Goal: Task Accomplishment & Management: Use online tool/utility

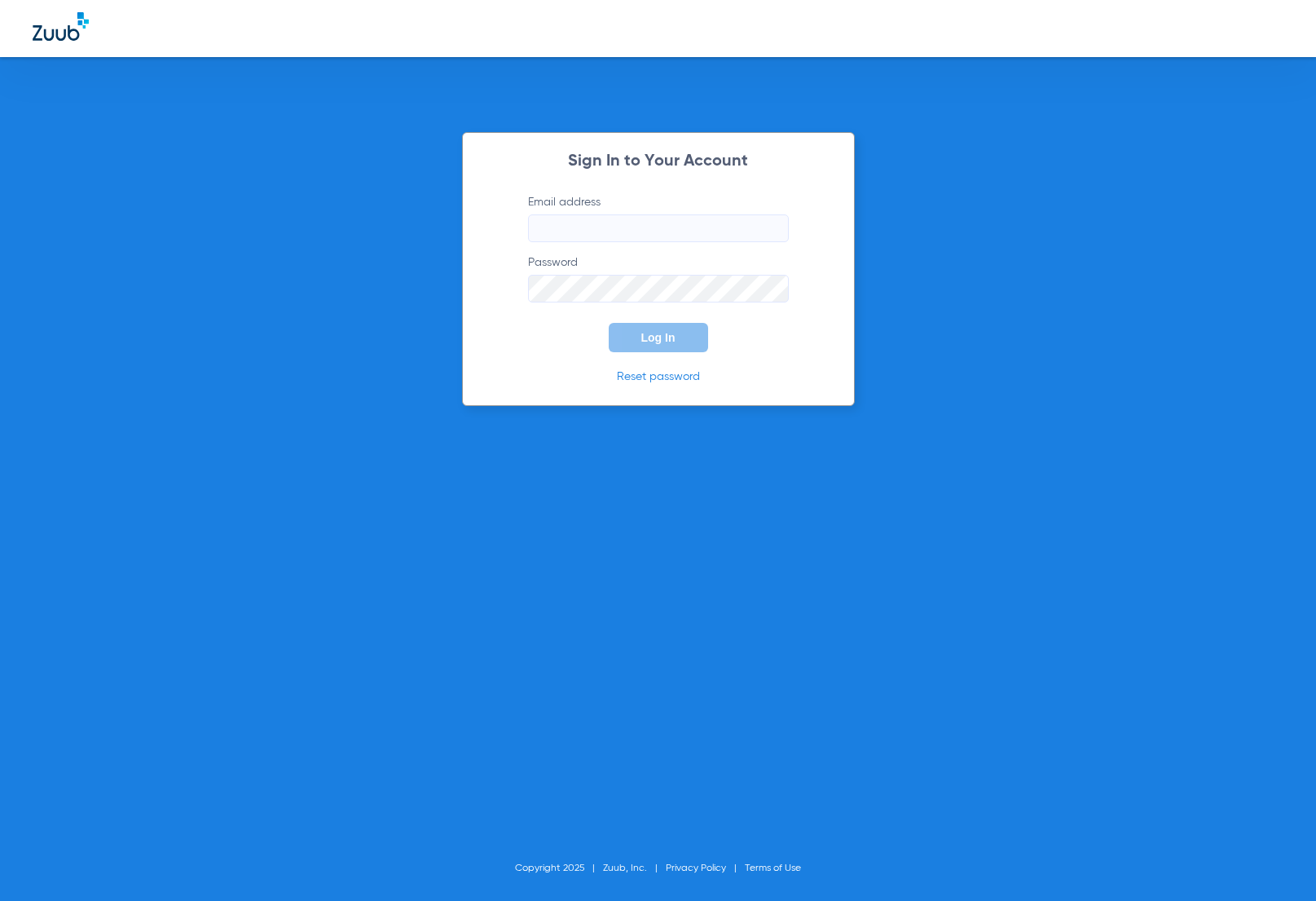
click at [766, 222] on input "Email address" at bounding box center [658, 228] width 261 height 28
click at [0, 900] on com-1password-button at bounding box center [0, 901] width 0 height 0
type input "[EMAIL_ADDRESS][DOMAIN_NAME]"
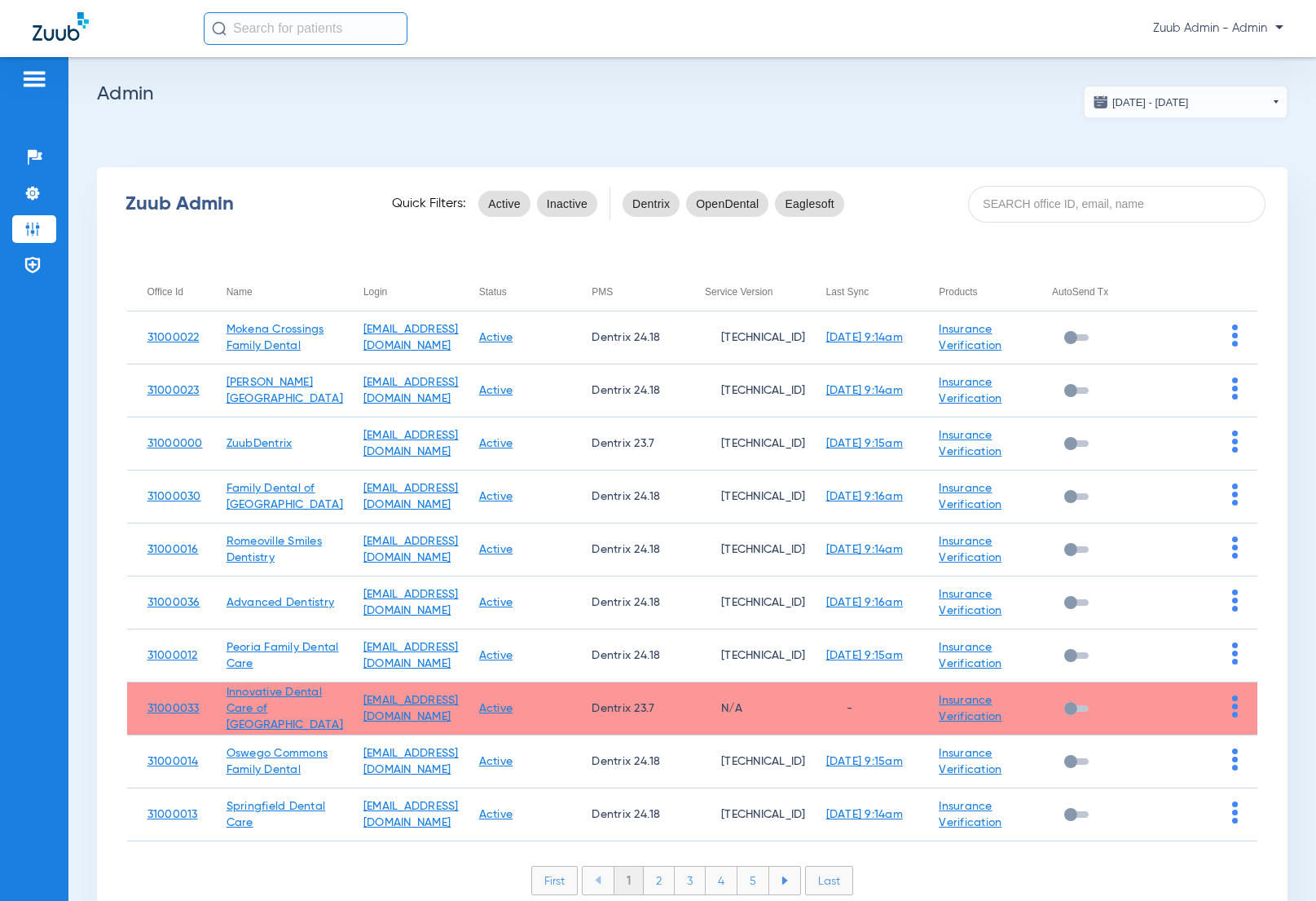
click at [1113, 224] on div "Zuub Admin Quick Filters: Active Inactive Dentrix OpenDental Eaglesoft" at bounding box center [692, 204] width 1191 height 66
click at [1116, 203] on input at bounding box center [1117, 204] width 298 height 37
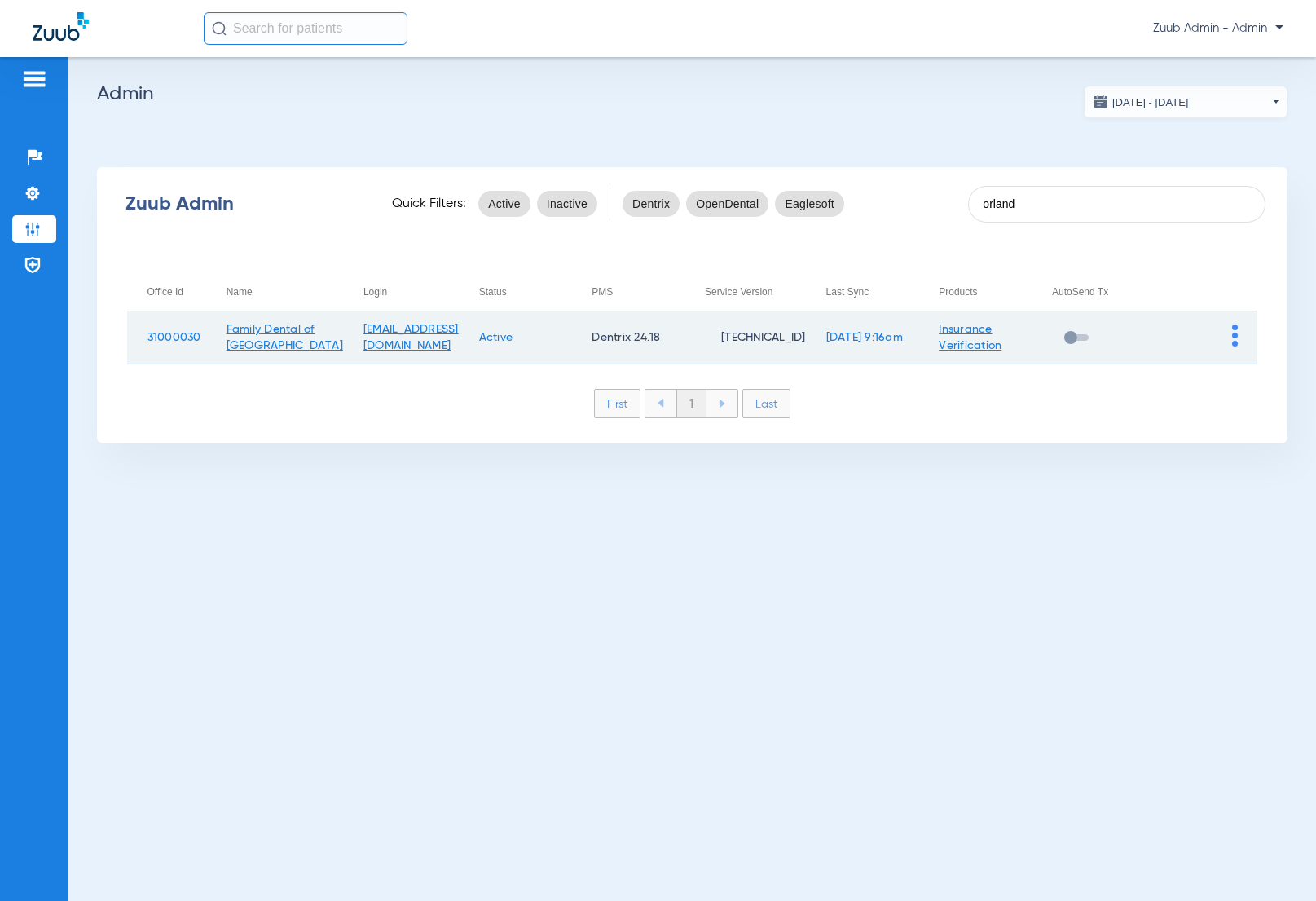
type input "orland"
click at [1237, 339] on img at bounding box center [1236, 336] width 6 height 22
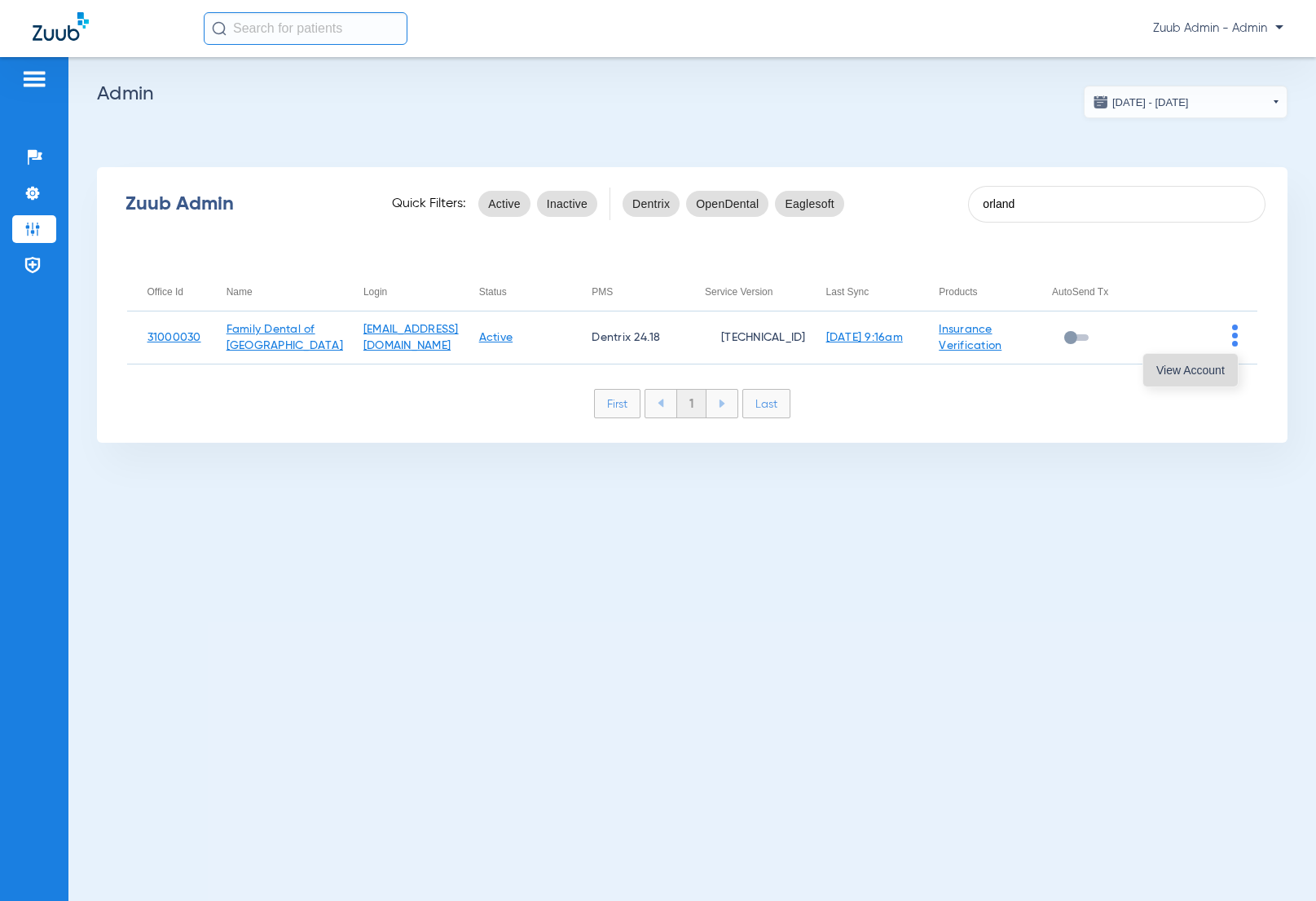
click at [1229, 364] on button "View Account" at bounding box center [1190, 370] width 94 height 33
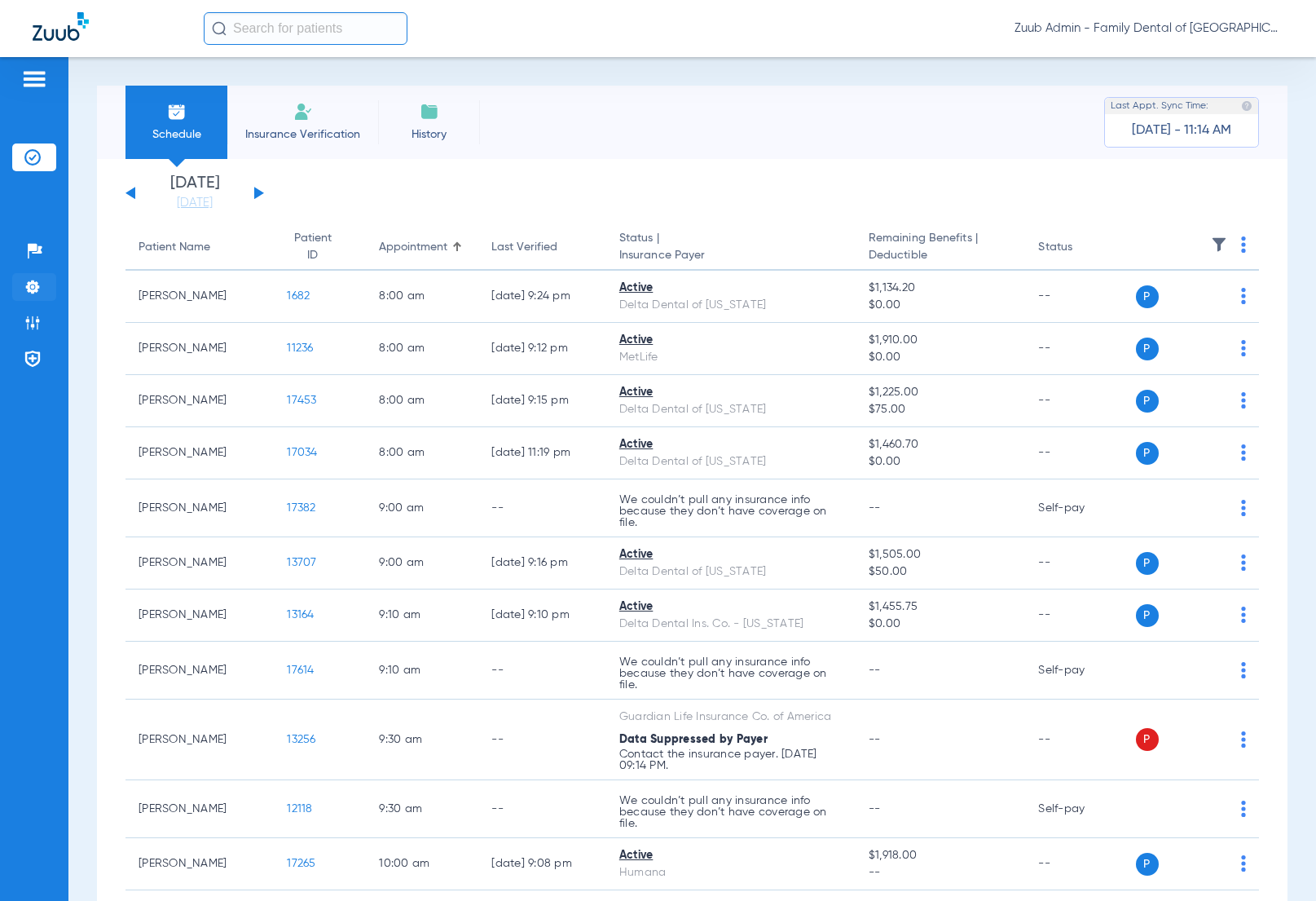
click at [38, 279] on img at bounding box center [33, 287] width 16 height 16
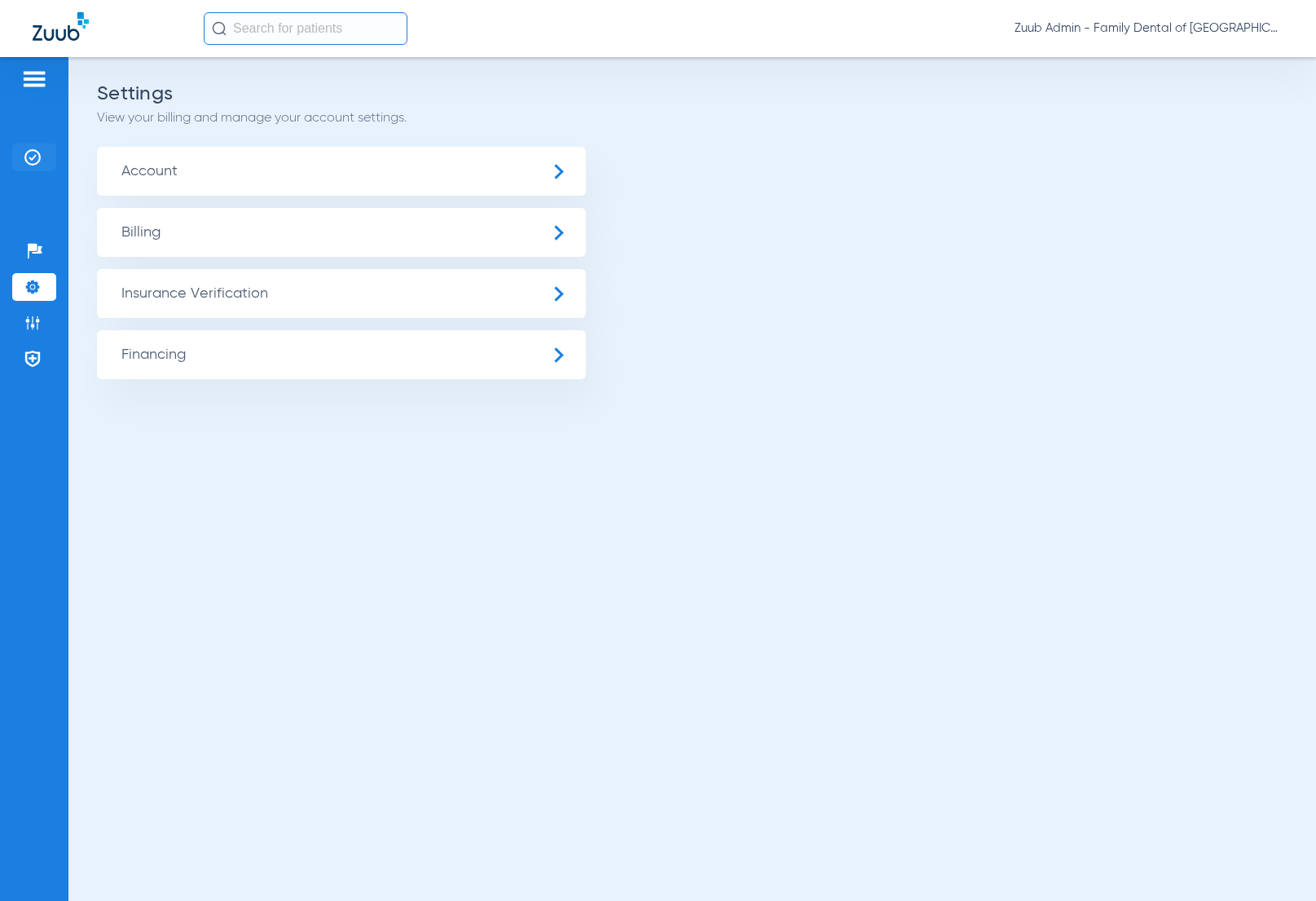
click at [36, 167] on li "Insurance Verification" at bounding box center [34, 157] width 44 height 28
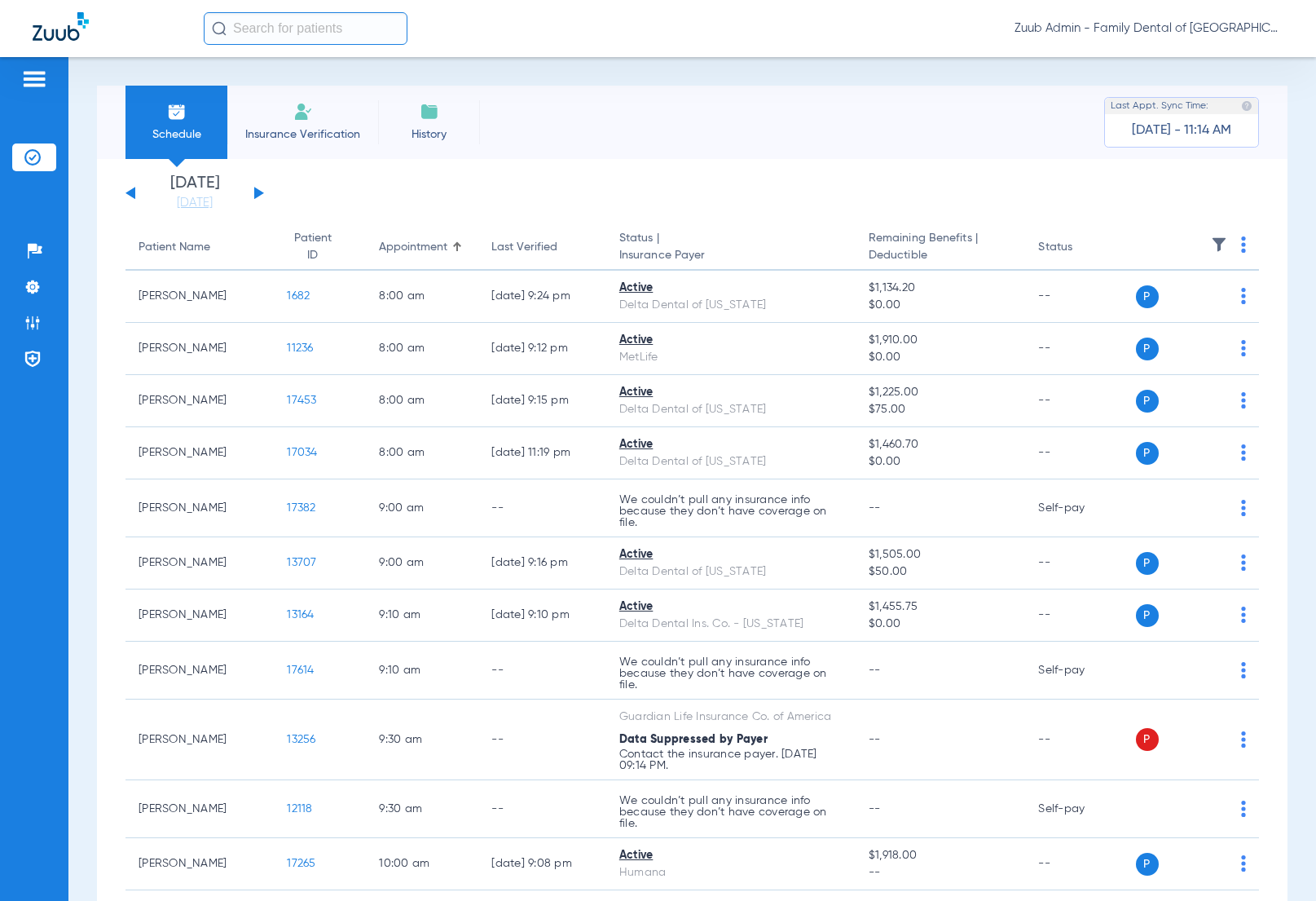
click at [306, 27] on input "text" at bounding box center [305, 28] width 204 height 33
paste input "16951"
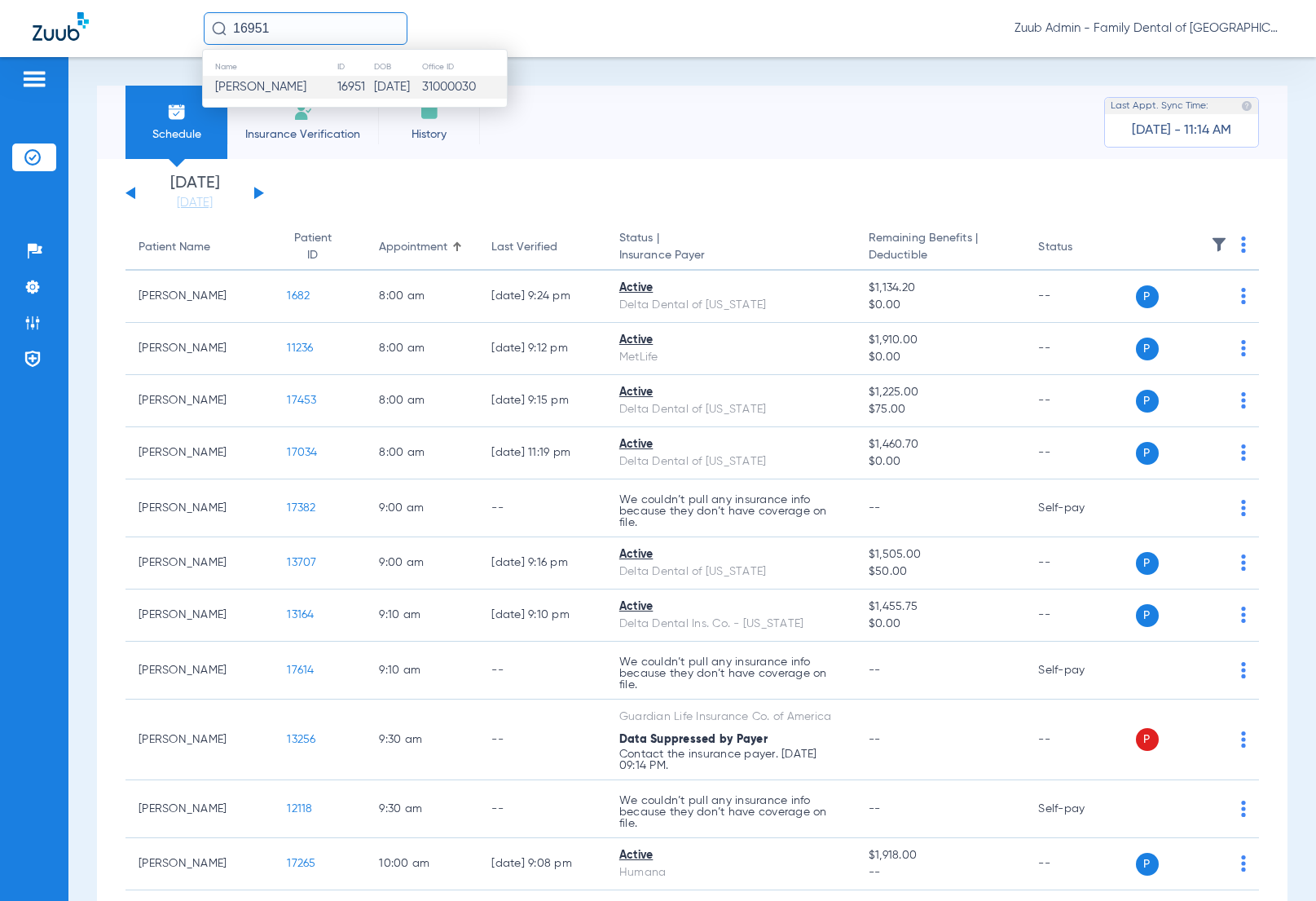
type input "16951"
click at [308, 75] on td "[PERSON_NAME]" at bounding box center [269, 86] width 134 height 23
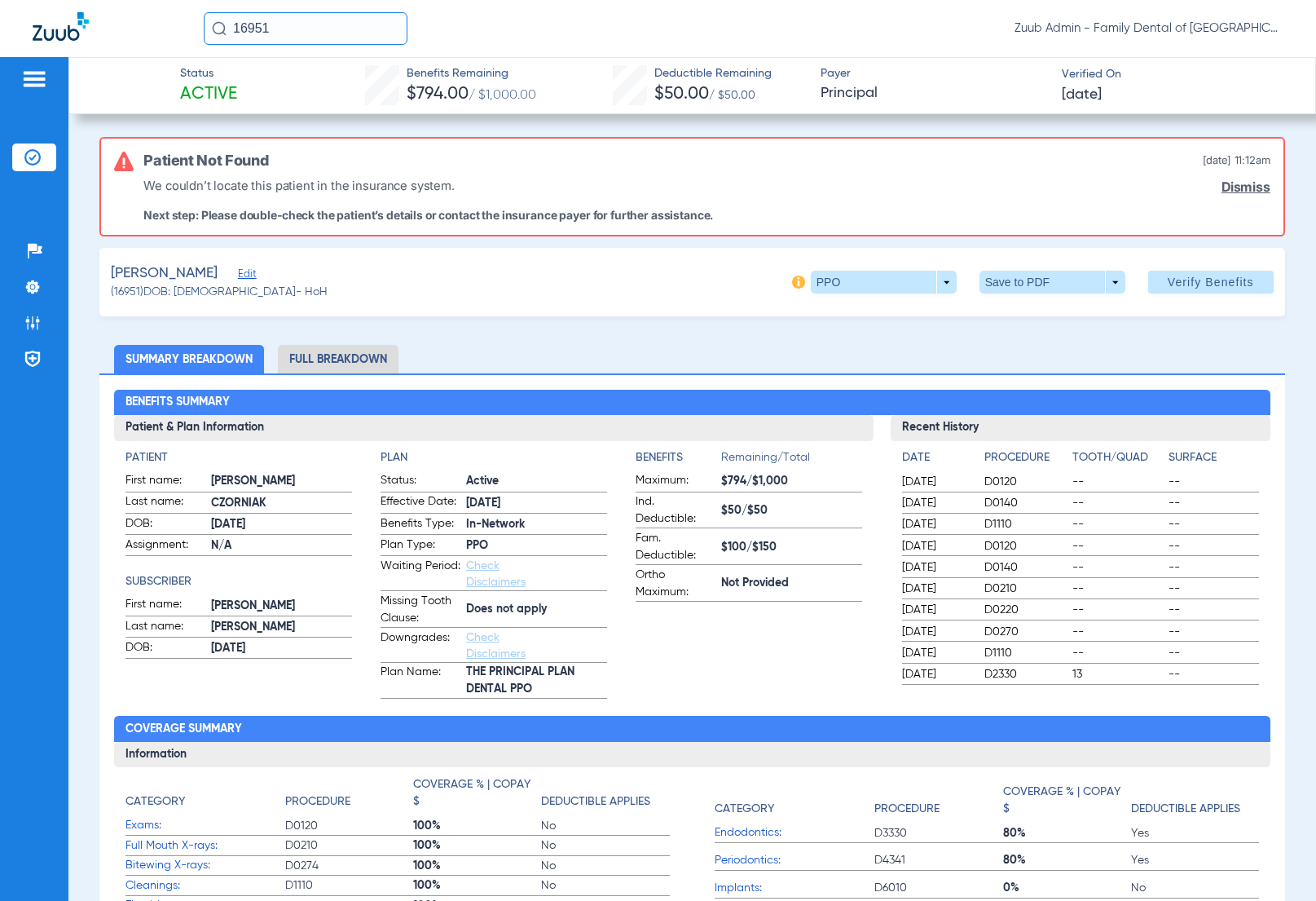
click at [248, 270] on span "Edit" at bounding box center [245, 276] width 15 height 16
